Goal: Transaction & Acquisition: Purchase product/service

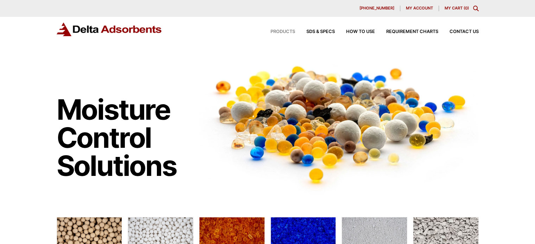
click at [281, 33] on span "Products" at bounding box center [282, 32] width 25 height 5
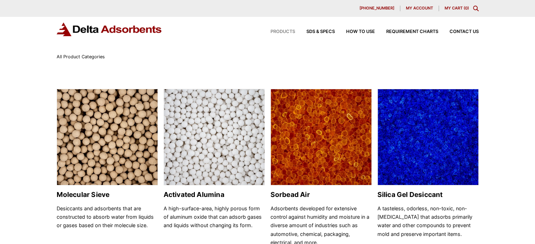
click at [474, 8] on icon "Toggle Modal Content" at bounding box center [476, 9] width 6 height 6
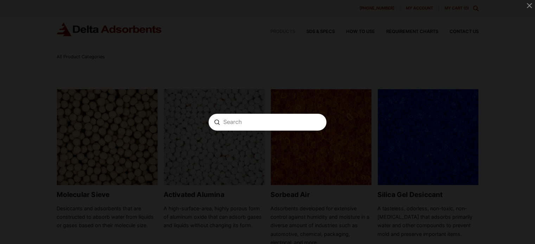
click at [273, 123] on input "Search" at bounding box center [267, 121] width 88 height 7
type input "unit pak"
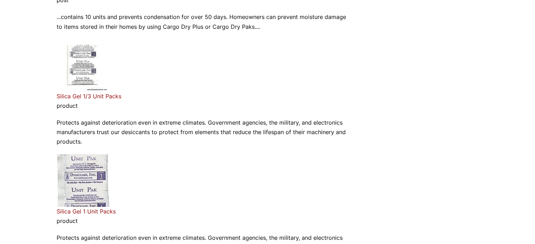
scroll to position [277, 0]
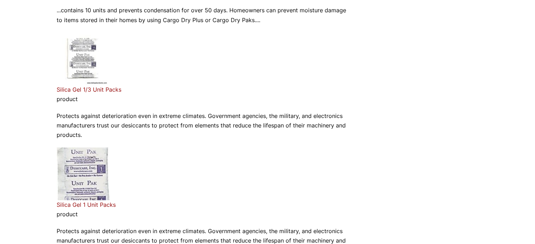
click at [75, 91] on link "Silica Gel 1/3 Unit Packs" at bounding box center [89, 89] width 65 height 7
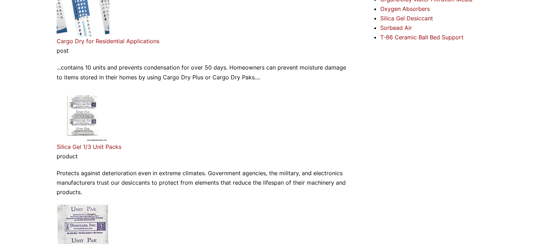
scroll to position [219, 0]
click at [82, 146] on link "Silica Gel 1/3 Unit Packs" at bounding box center [89, 147] width 65 height 7
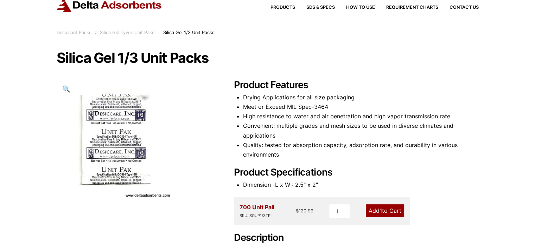
scroll to position [24, 0]
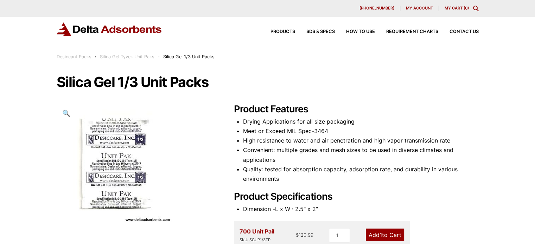
click at [129, 56] on link "Silica Gel Tyvek Unit Paks" at bounding box center [127, 56] width 54 height 5
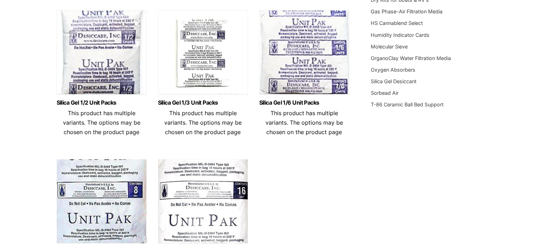
scroll to position [236, 0]
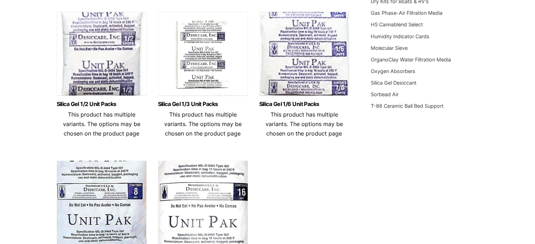
click at [297, 76] on img at bounding box center [304, 56] width 90 height 88
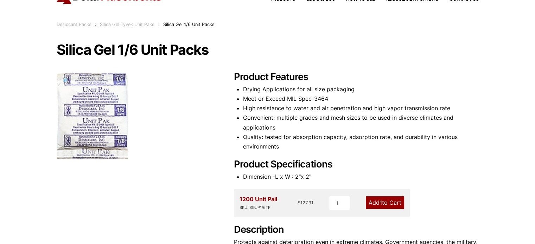
scroll to position [35, 0]
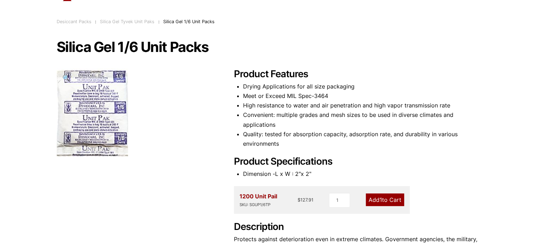
click at [192, 125] on div at bounding box center [137, 113] width 160 height 88
click at [126, 22] on link "Silica Gel Tyvek Unit Paks" at bounding box center [127, 21] width 54 height 5
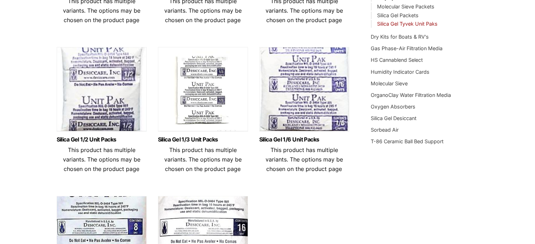
scroll to position [197, 0]
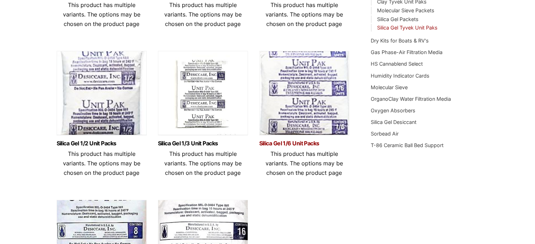
click at [300, 142] on link "Silica Gel 1/6 Unit Packs" at bounding box center [304, 144] width 90 height 6
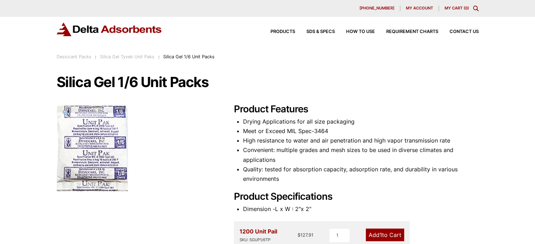
drag, startPoint x: 147, startPoint y: 60, endPoint x: 141, endPoint y: 56, distance: 7.1
click at [141, 56] on link "Silica Gel Tyvek Unit Paks" at bounding box center [127, 56] width 54 height 5
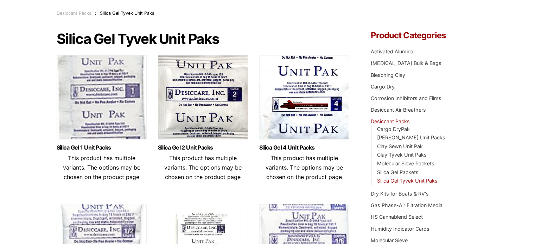
scroll to position [45, 0]
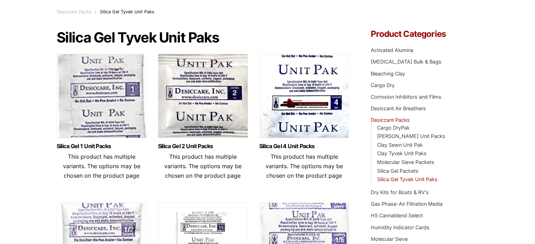
click at [201, 94] on img at bounding box center [203, 98] width 90 height 88
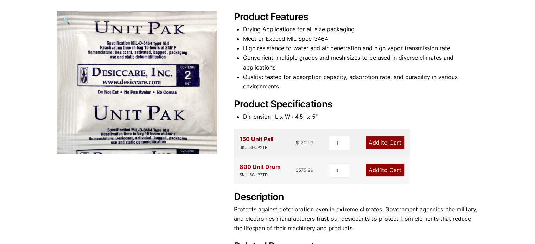
scroll to position [93, 0]
